Goal: Task Accomplishment & Management: Use online tool/utility

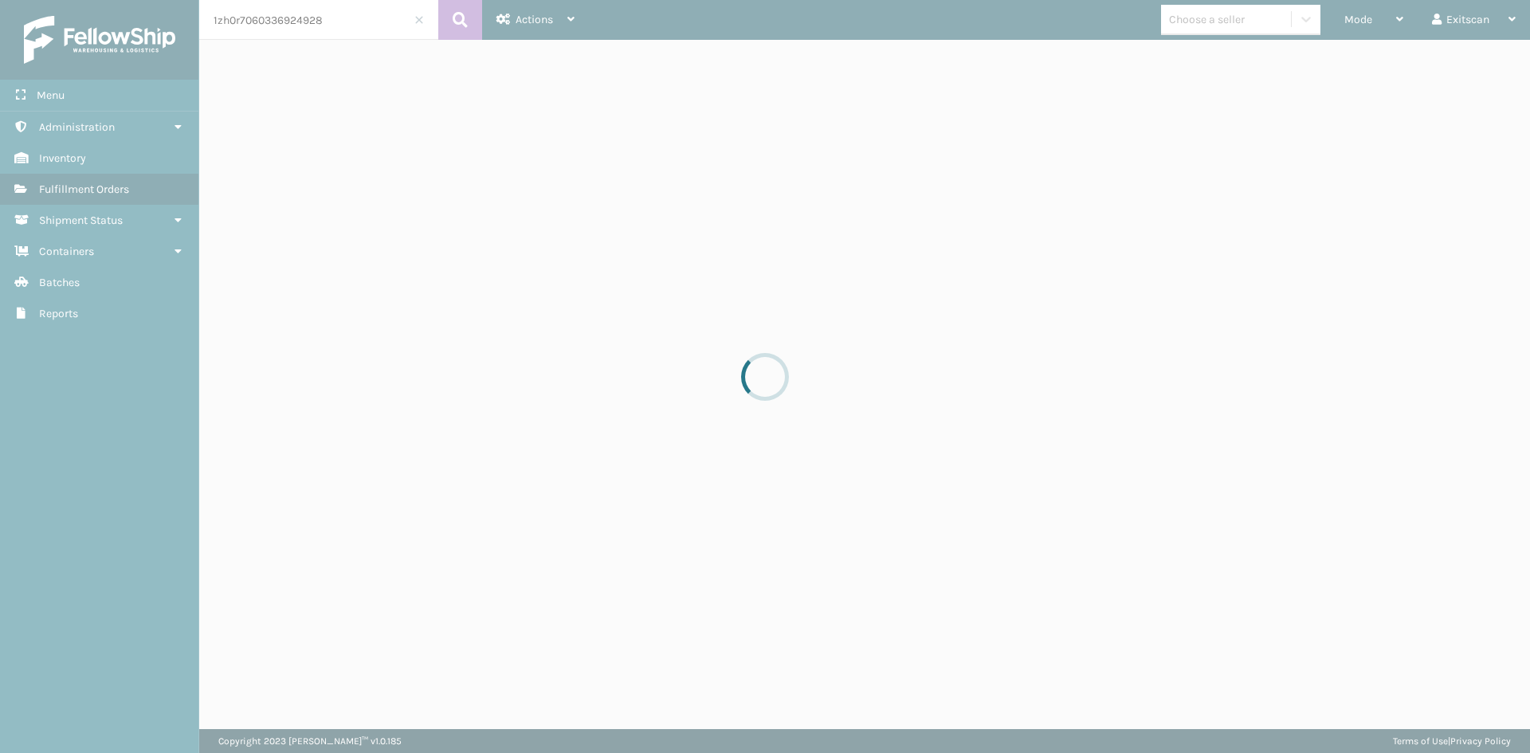
click at [1339, 18] on div at bounding box center [765, 376] width 1530 height 753
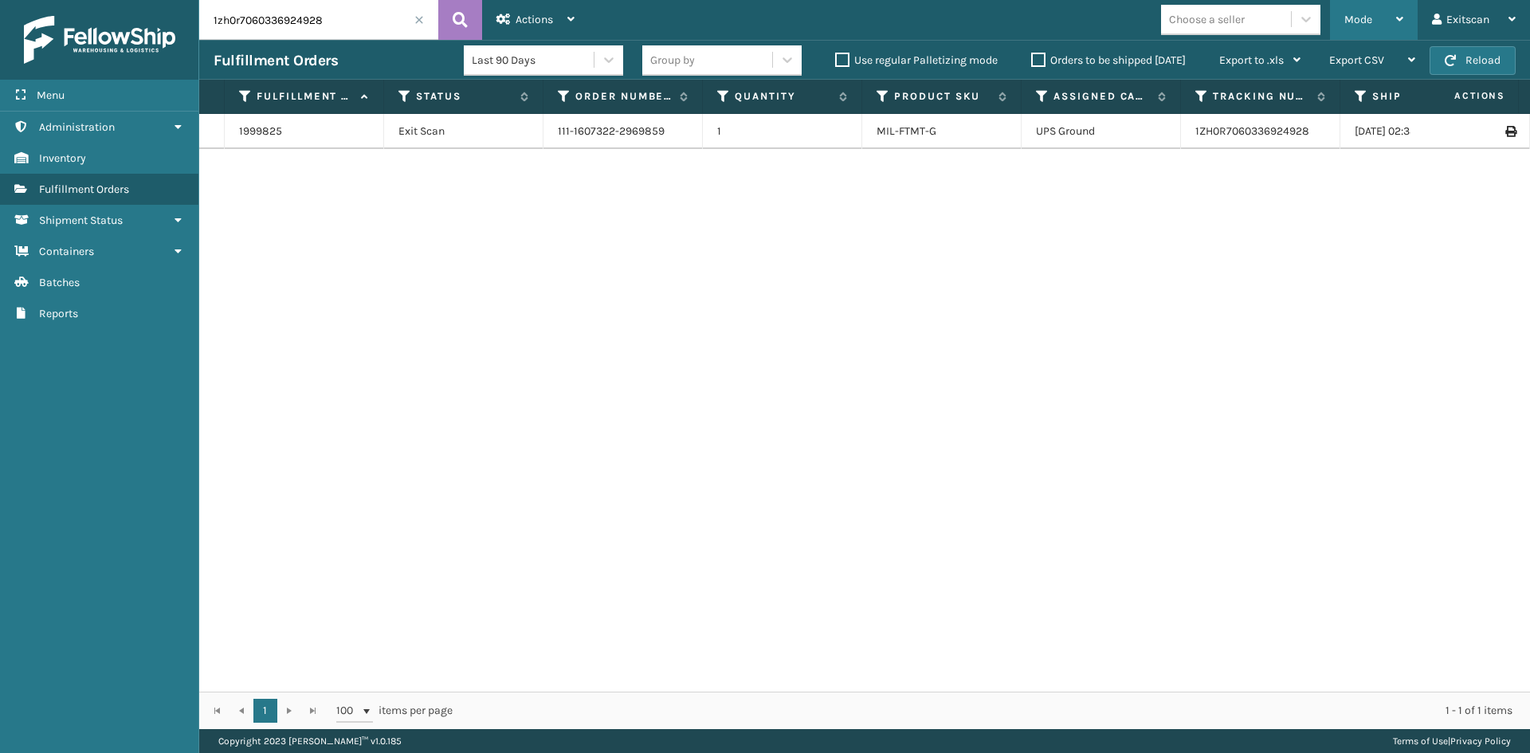
click at [1338, 18] on div "Mode Regular Mode Picking Mode Labeling Mode Exit Scan Mode" at bounding box center [1374, 20] width 88 height 40
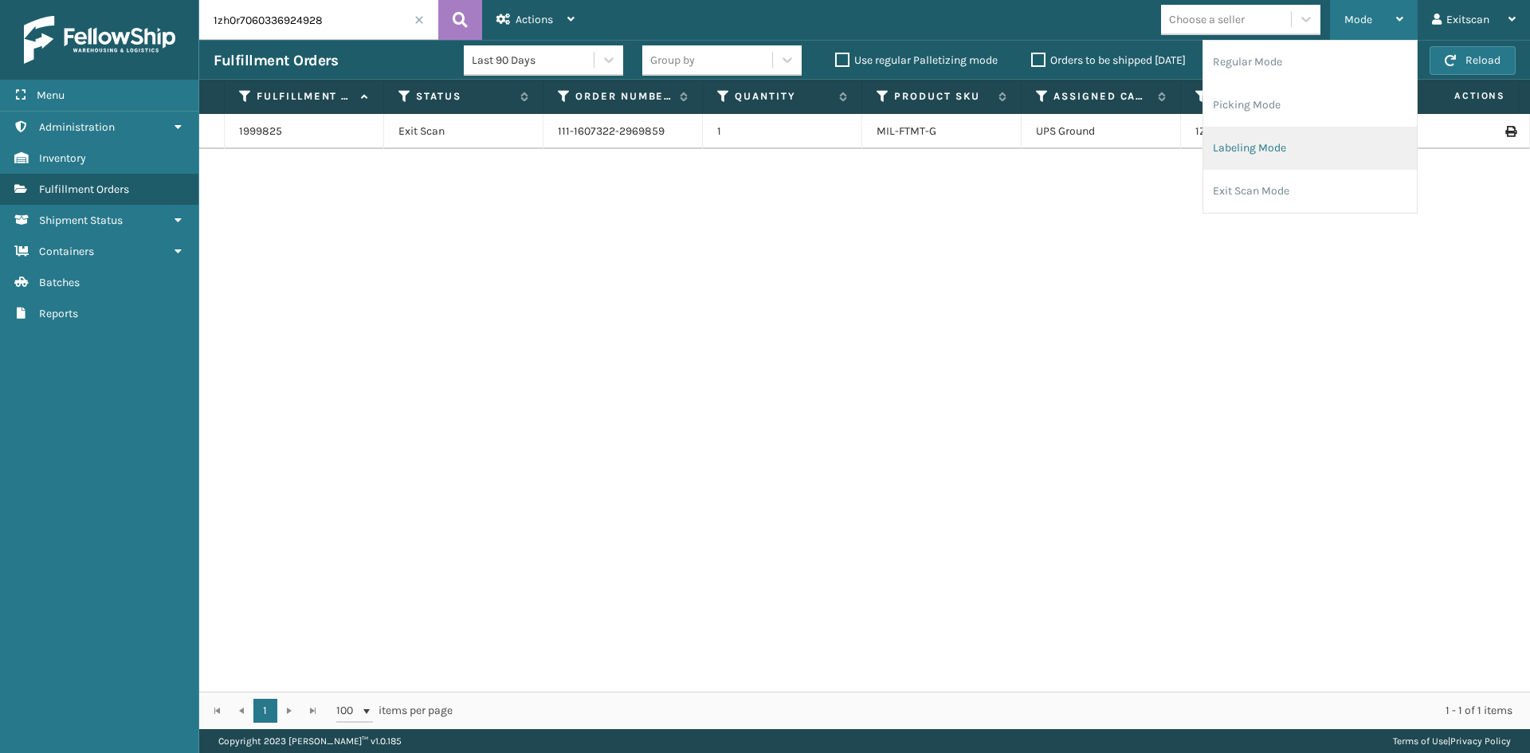
click at [1291, 163] on li "Labeling Mode" at bounding box center [1310, 148] width 214 height 43
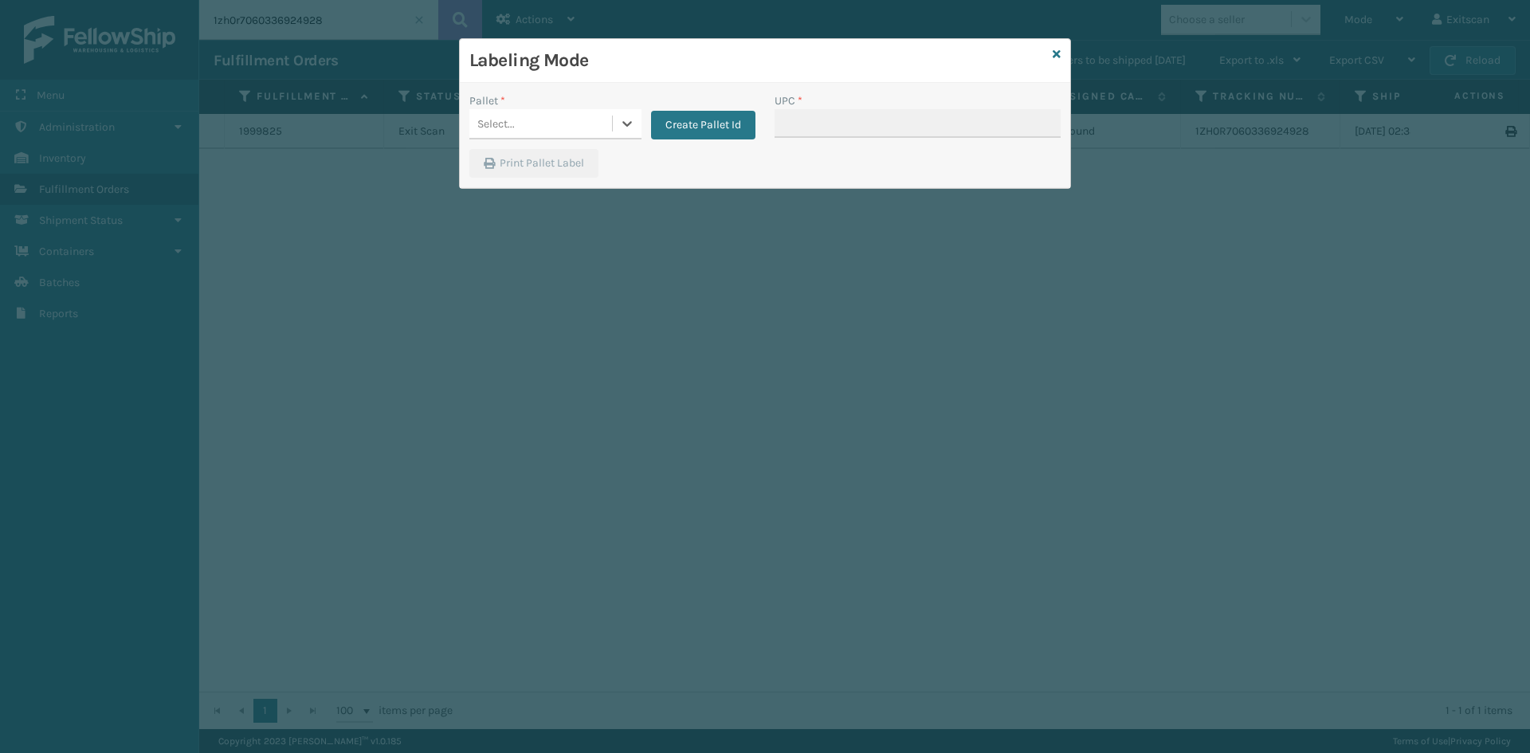
drag, startPoint x: 601, startPoint y: 125, endPoint x: 575, endPoint y: 144, distance: 31.9
click at [601, 126] on div "Select..." at bounding box center [540, 124] width 143 height 26
click at [590, 159] on div "FDXG-OHJUOLM1DS" at bounding box center [555, 163] width 172 height 29
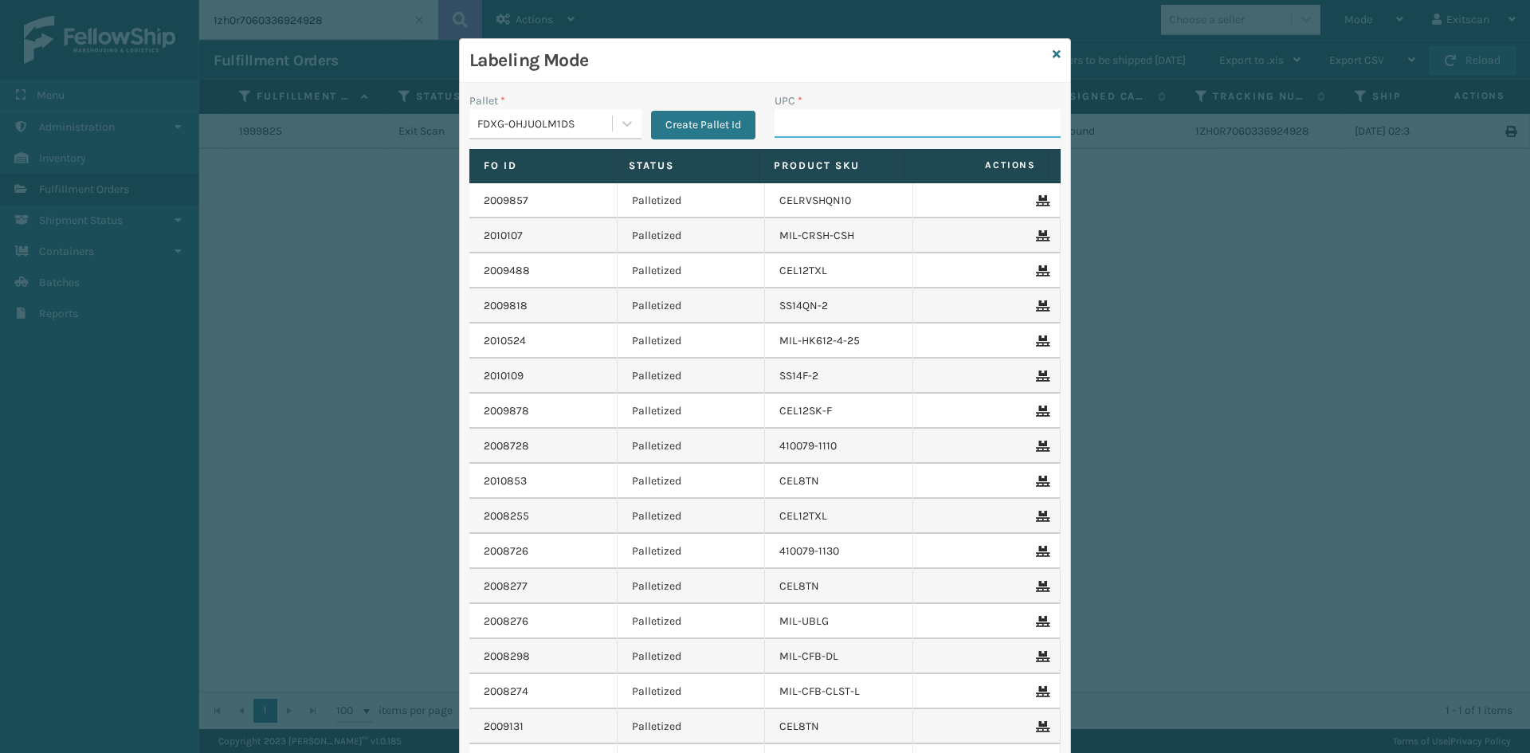
click at [854, 123] on input "UPC *" at bounding box center [918, 123] width 286 height 29
type input "gen-pw-ven-S"
type input "GEN-PW-VEN-S"
type input "GEN-MPT-K-TC-W"
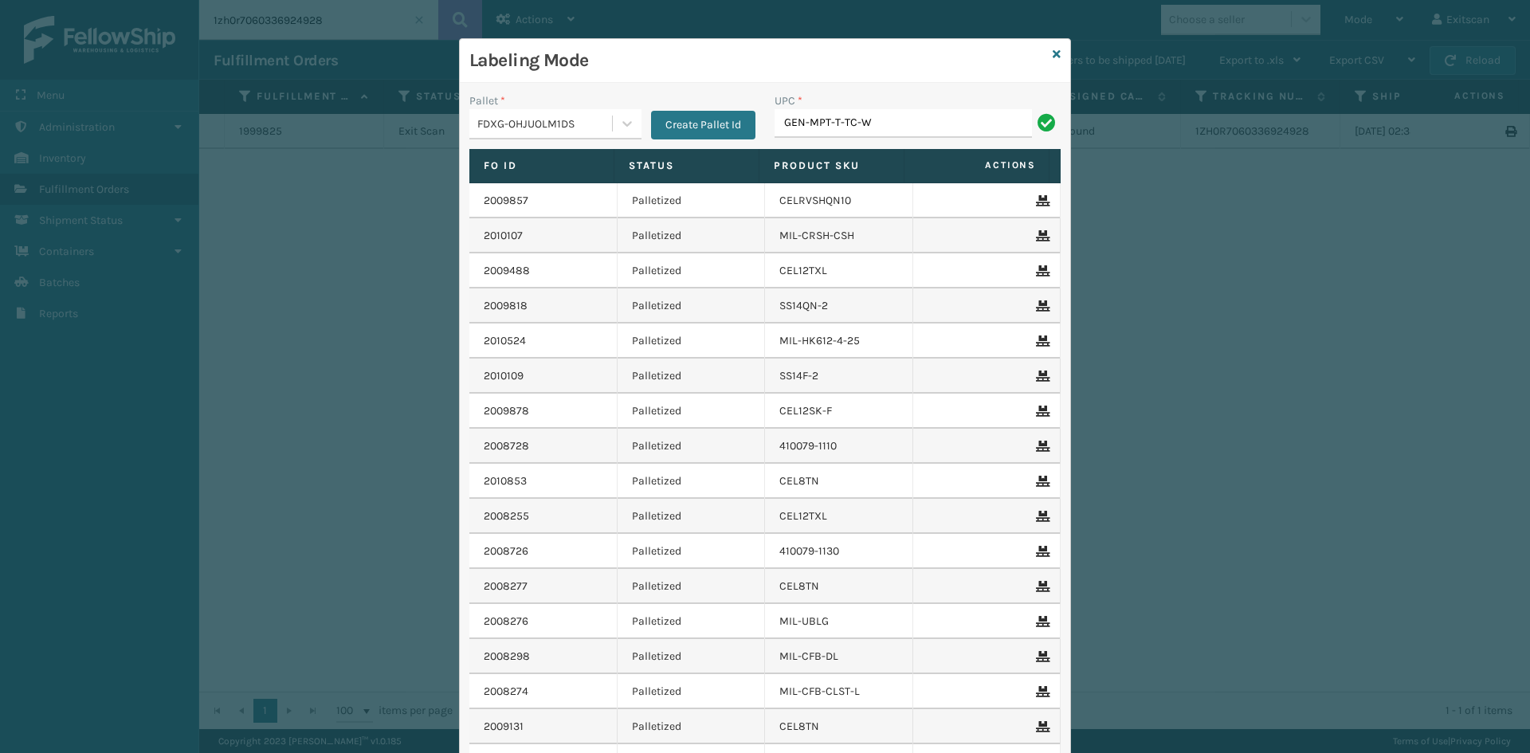
type input "GEN-MPT-T-TC-W"
